Goal: Navigation & Orientation: Find specific page/section

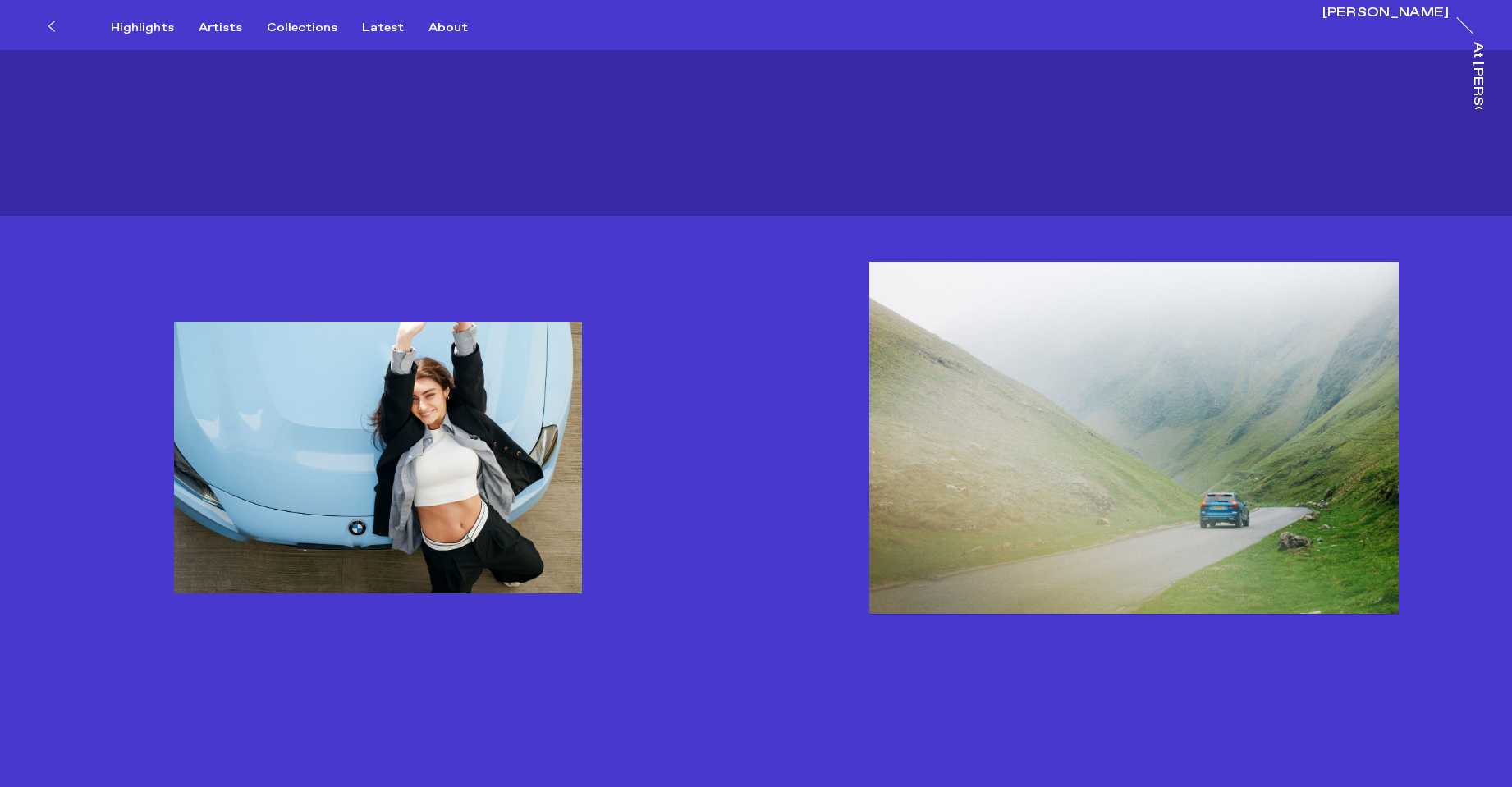
scroll to position [3176, 0]
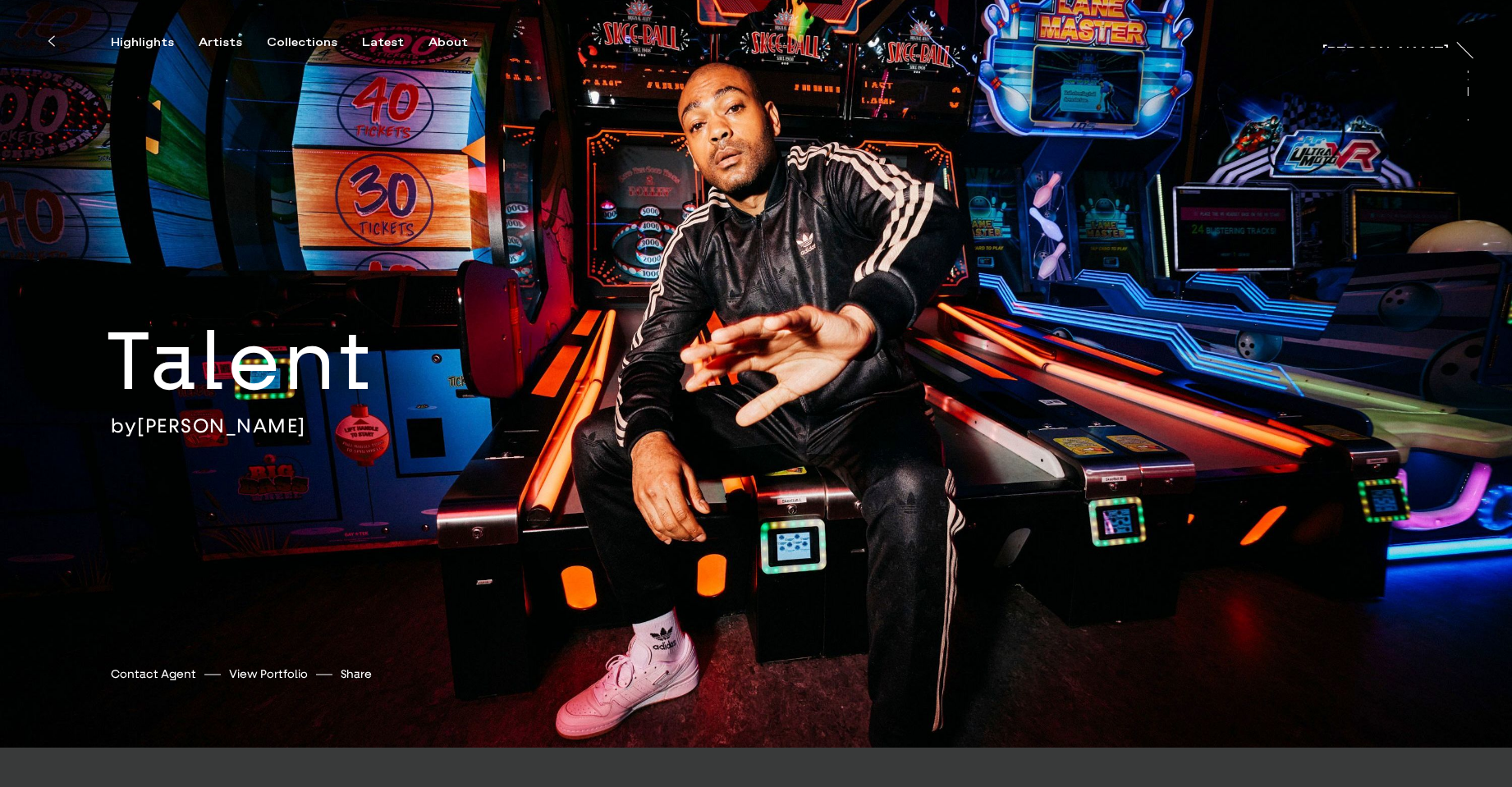
scroll to position [528, 0]
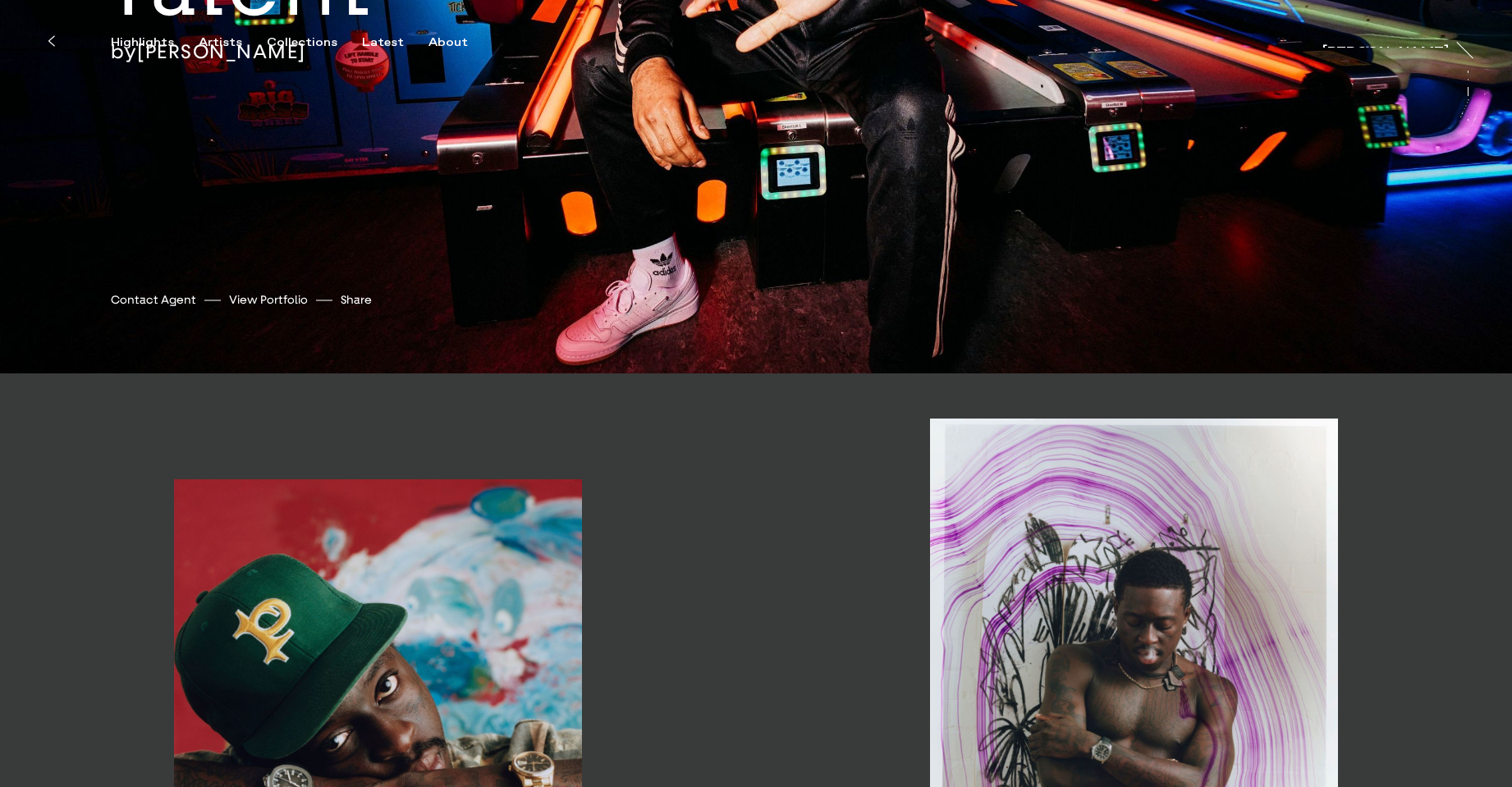
scroll to position [855, 0]
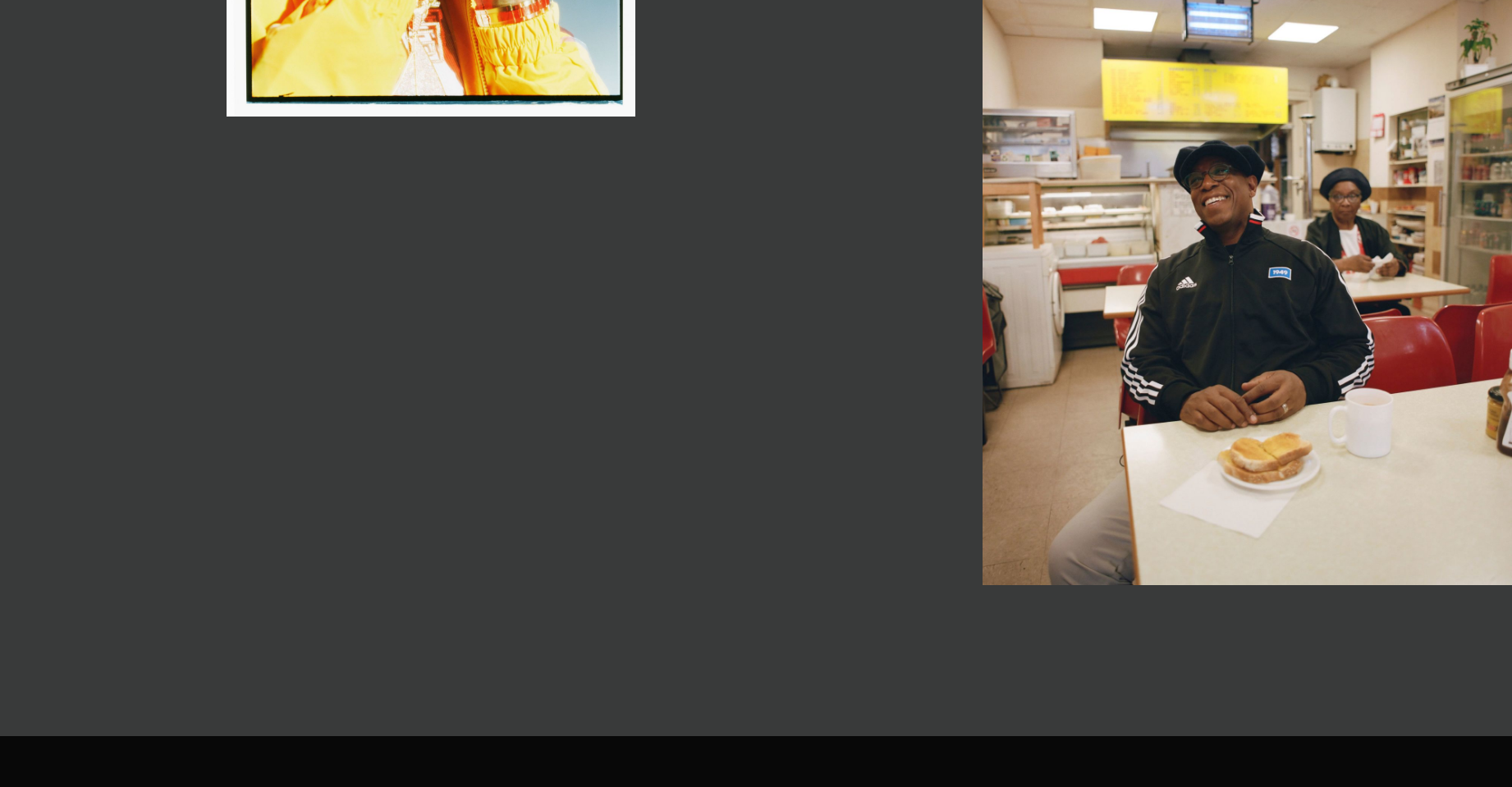
scroll to position [3542, 0]
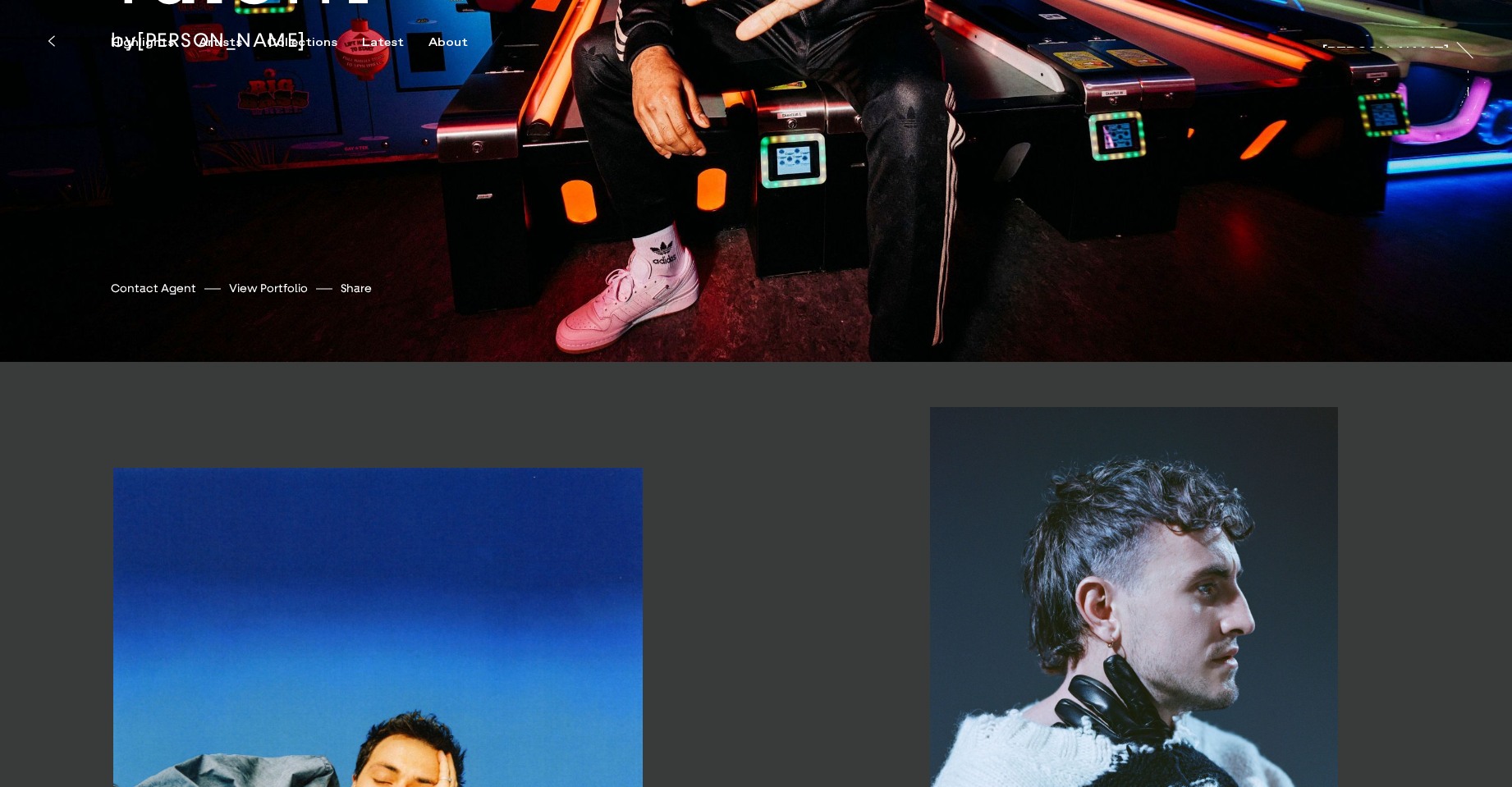
scroll to position [480, 0]
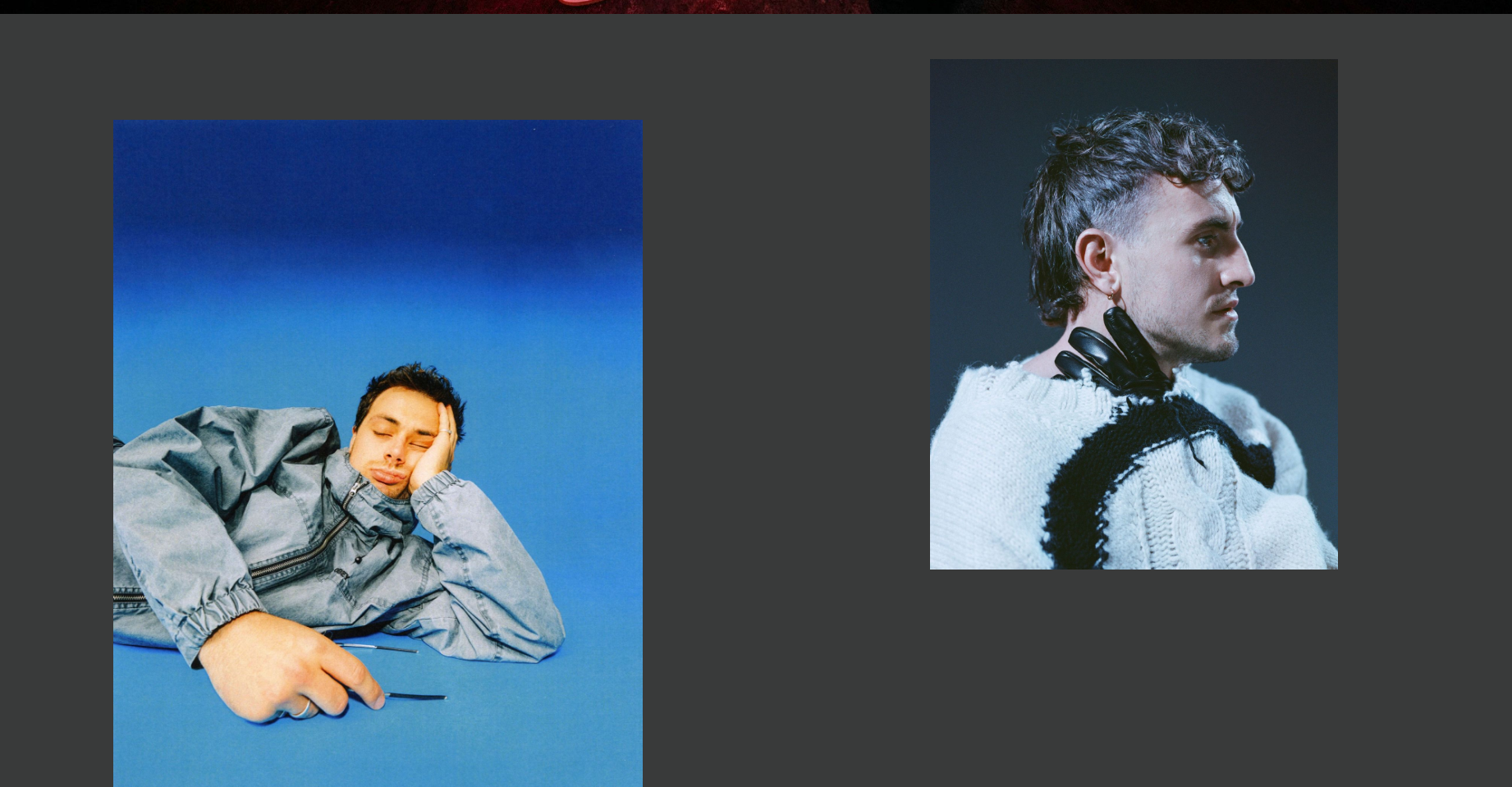
scroll to position [743, 0]
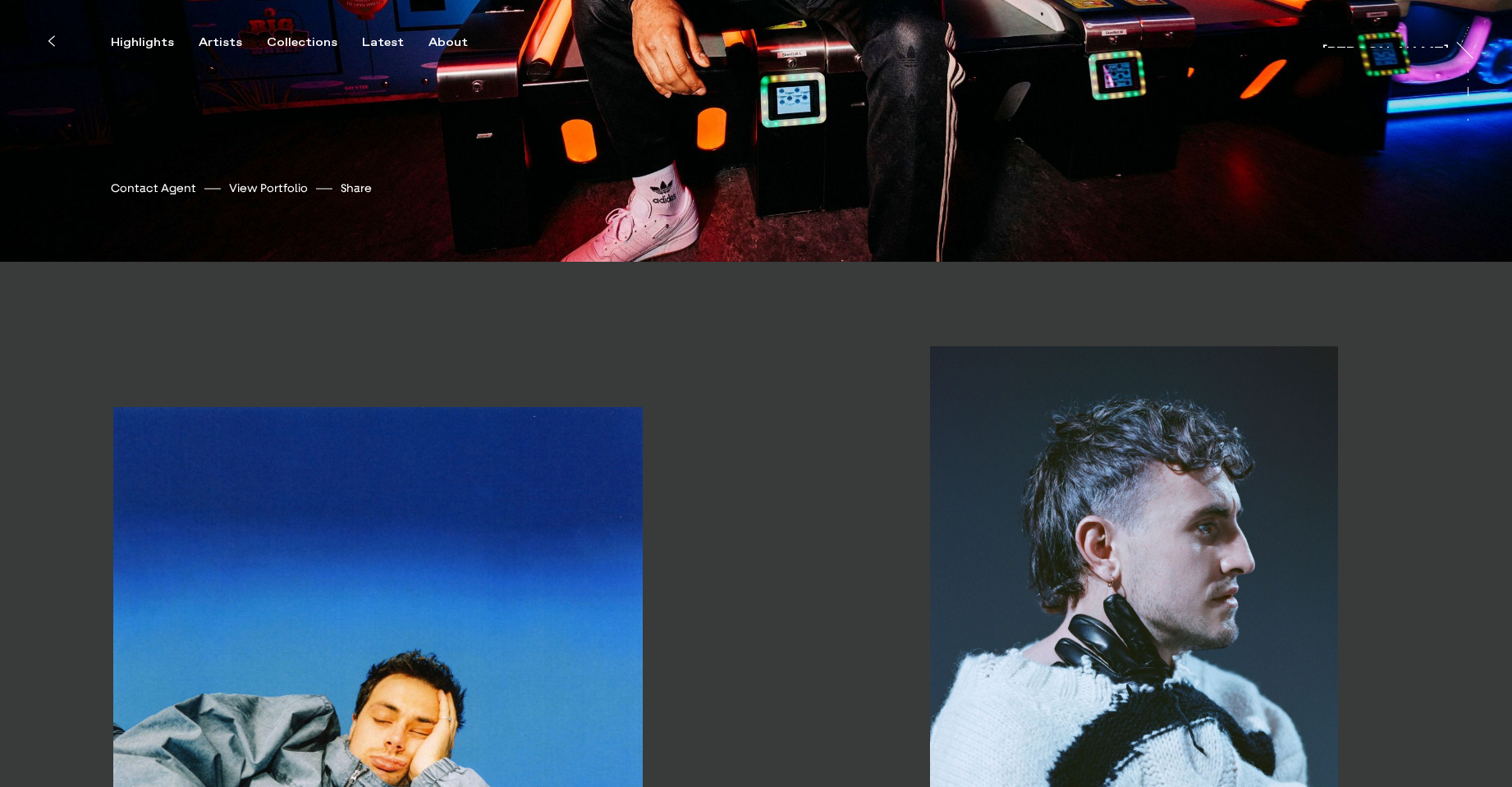
scroll to position [688, 0]
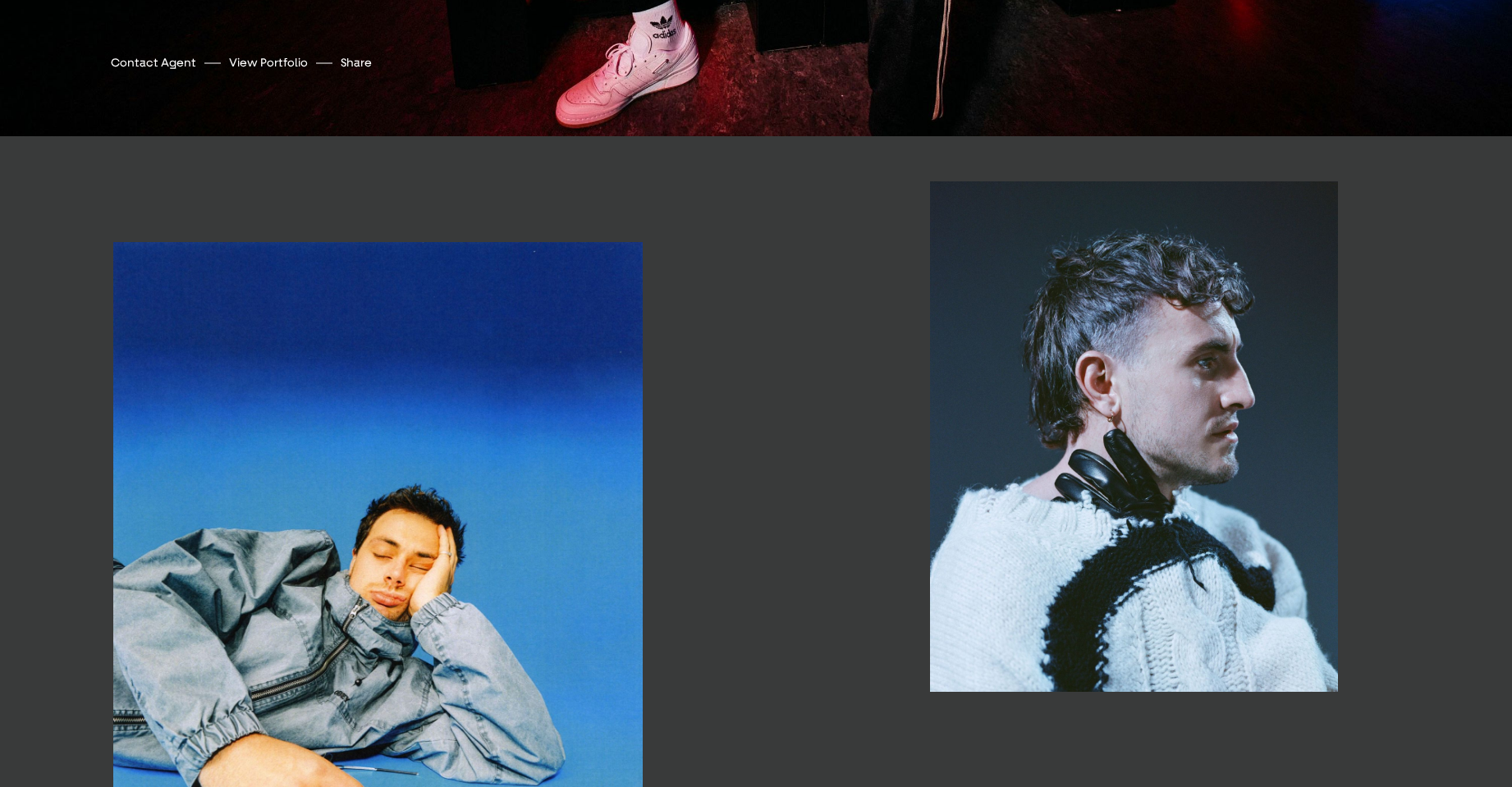
scroll to position [625, 0]
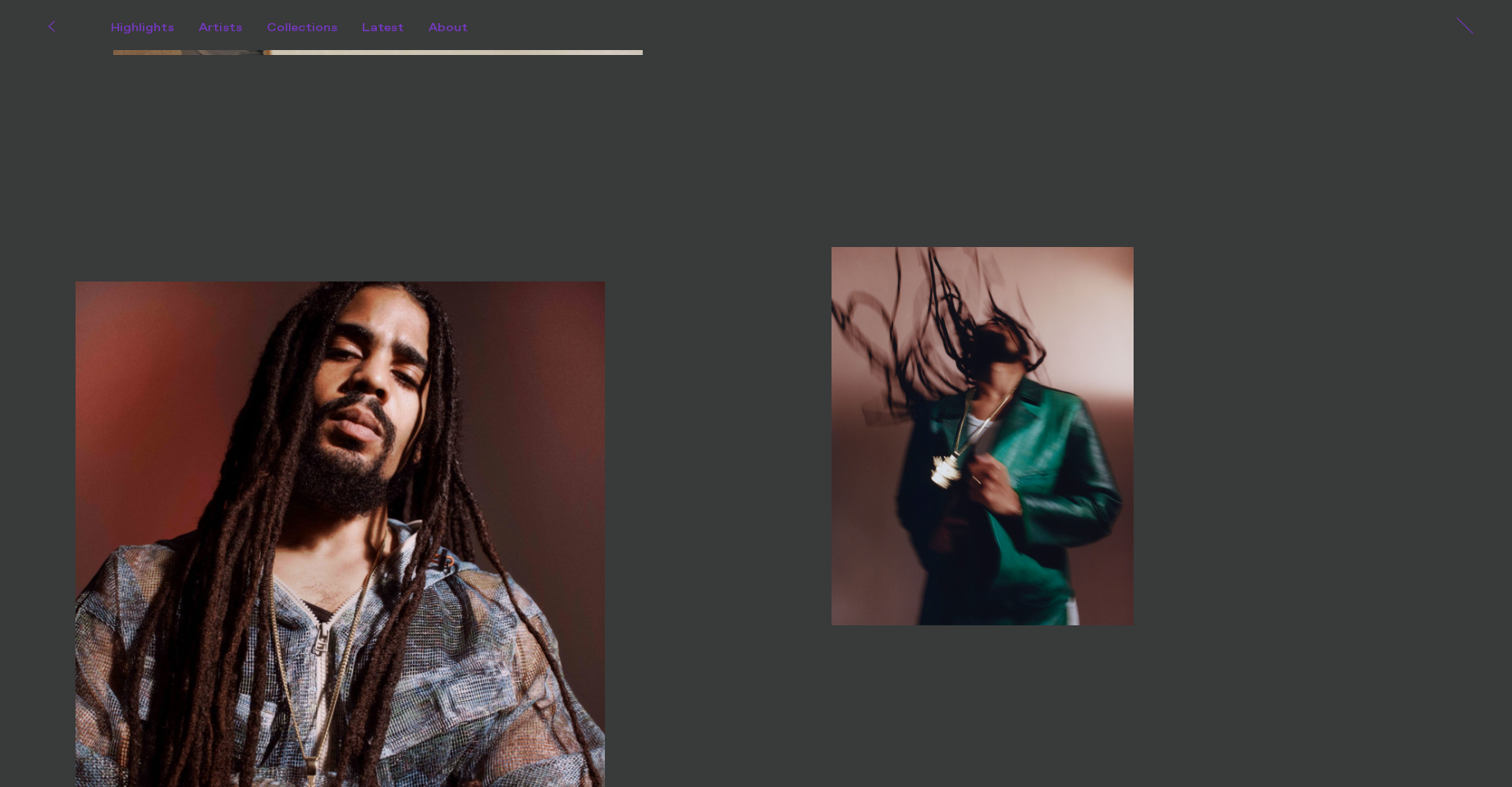
scroll to position [3979, 0]
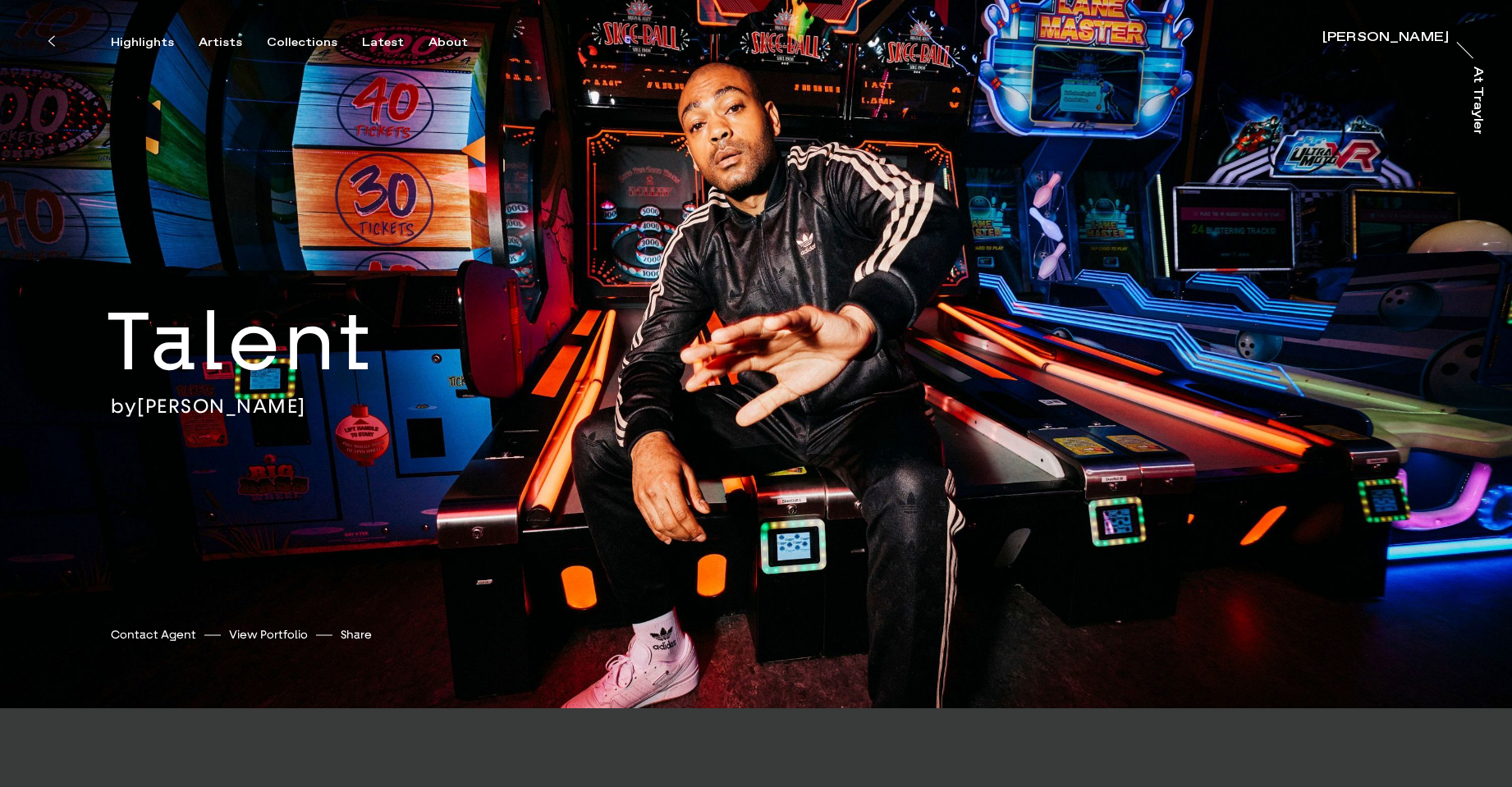
scroll to position [425, 0]
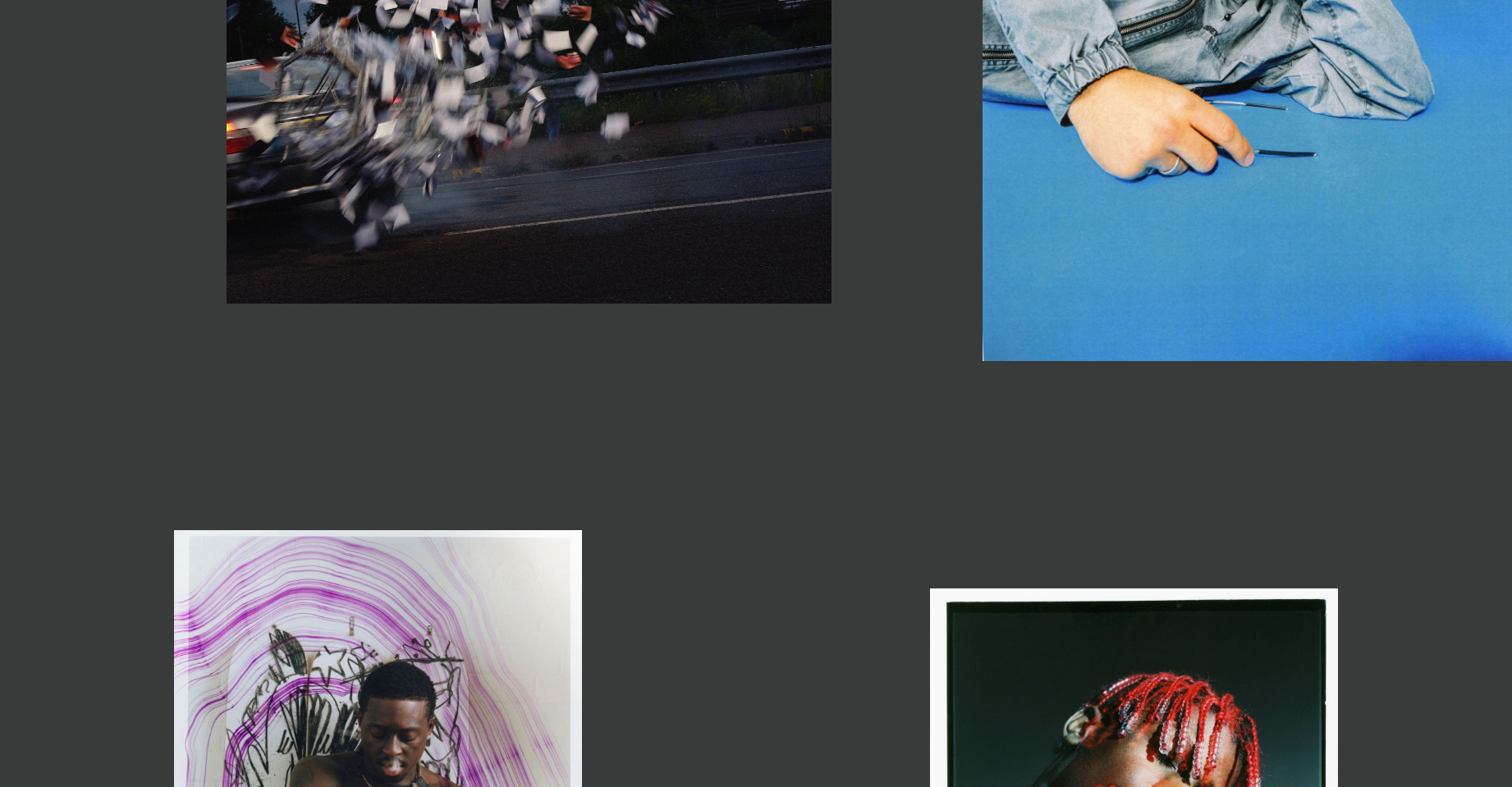
scroll to position [3705, 0]
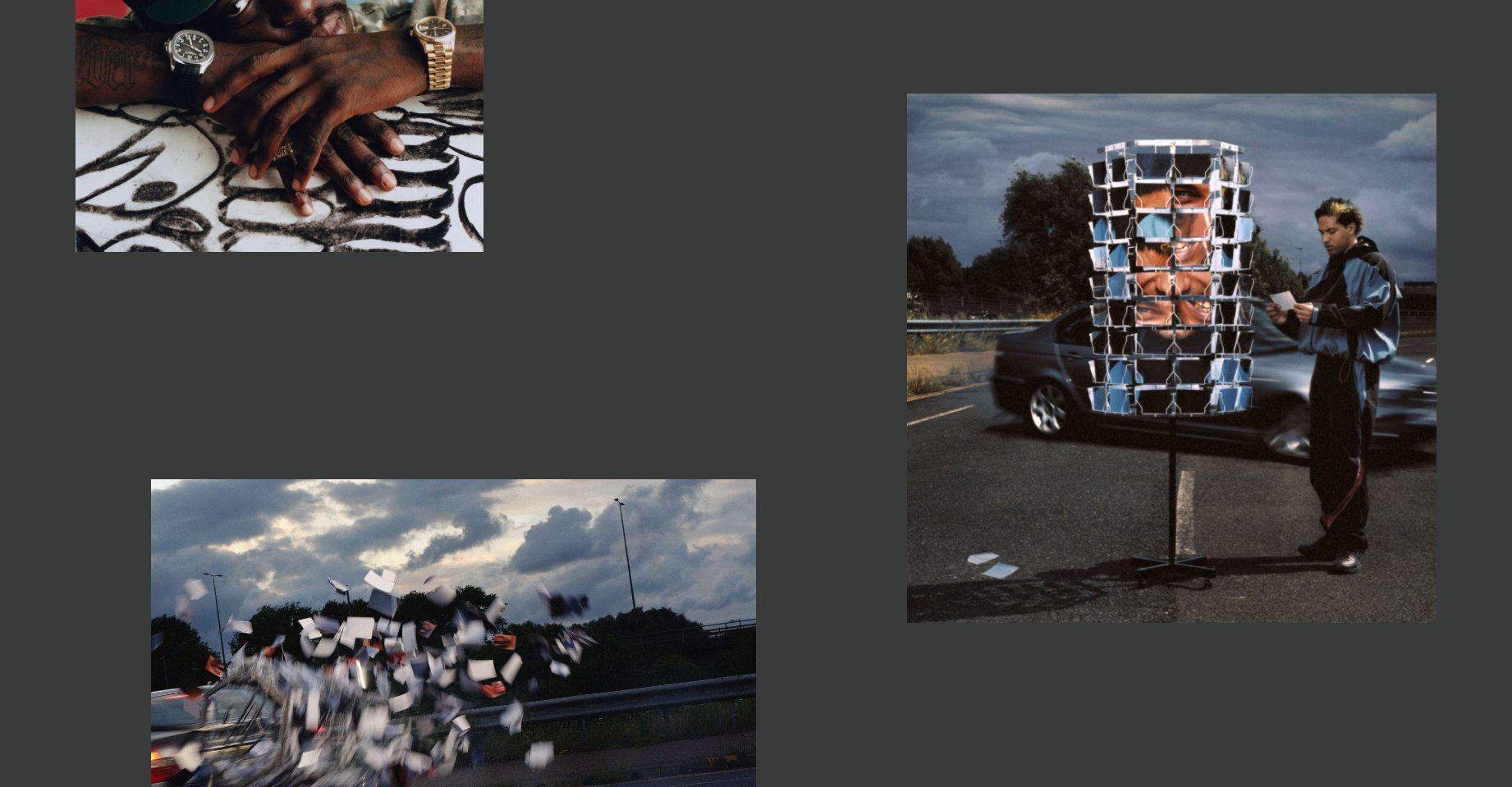
scroll to position [2061, 0]
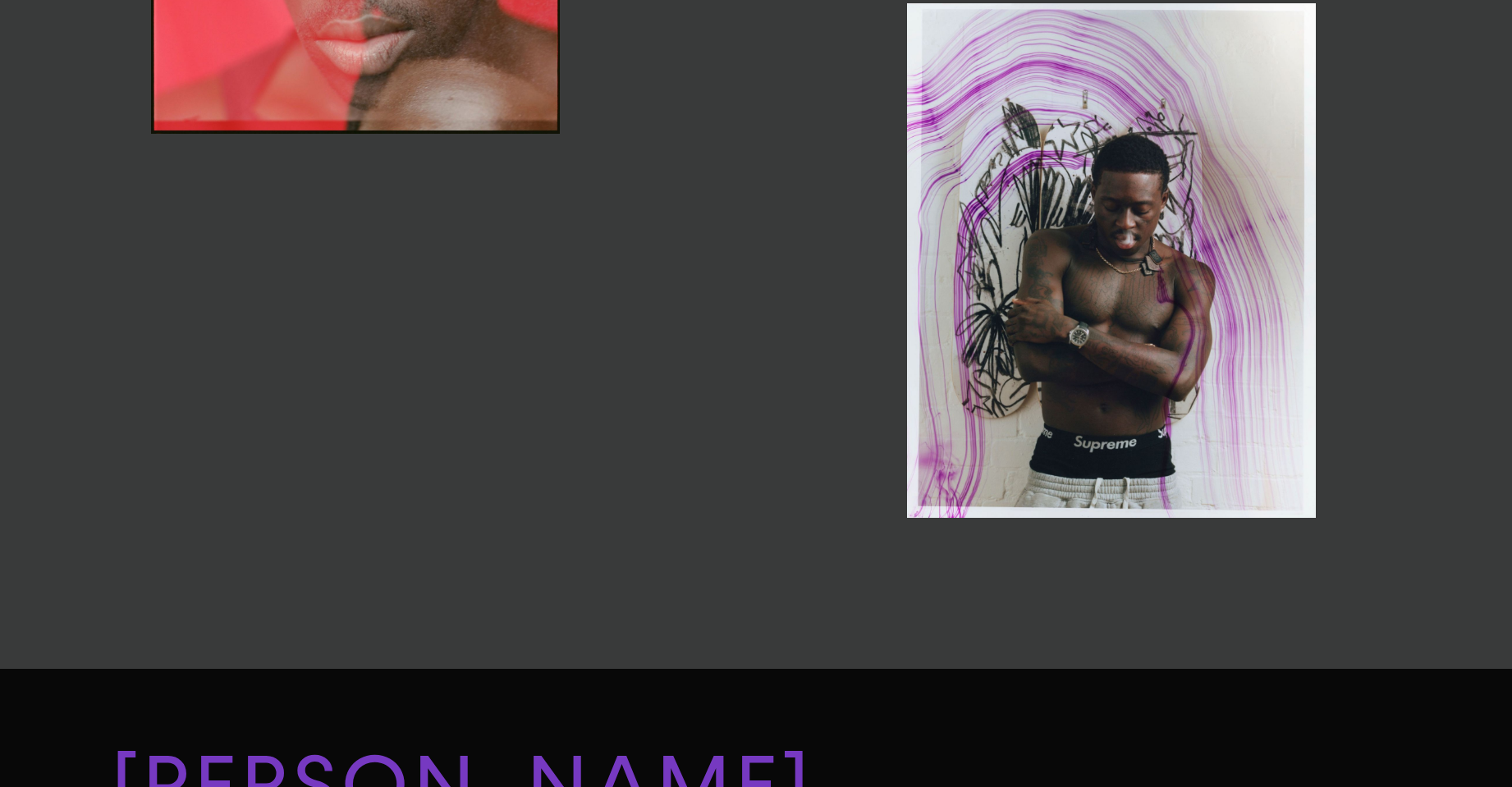
scroll to position [5592, 0]
